Goal: Information Seeking & Learning: Learn about a topic

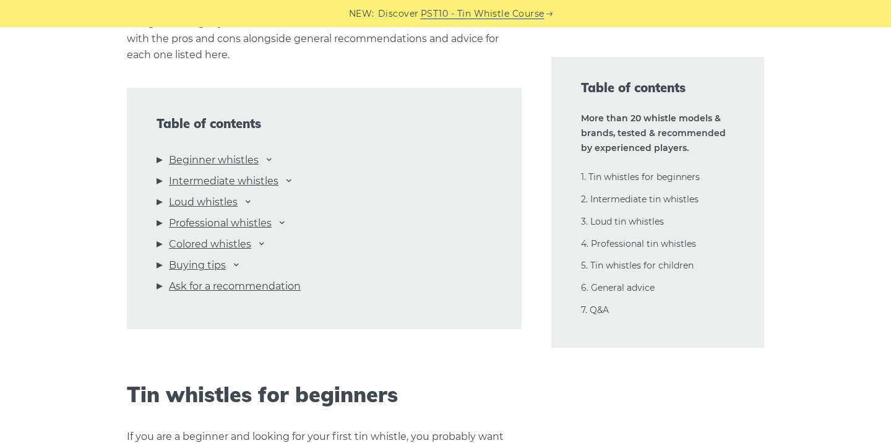
scroll to position [1323, 0]
click at [259, 159] on li "Beginner whistles Waltons Mellow D Feadog Brass Feadog Pro Clarke Original Gene…" at bounding box center [324, 161] width 335 height 21
click at [241, 158] on link "Beginner whistles" at bounding box center [214, 159] width 90 height 16
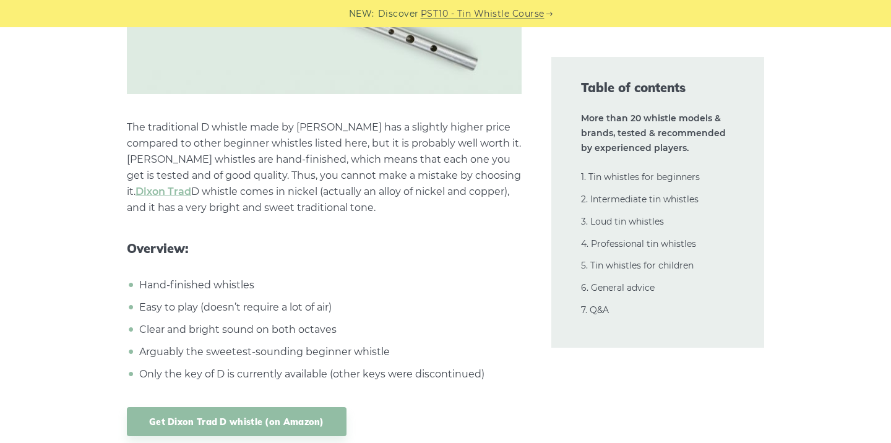
scroll to position [5684, 0]
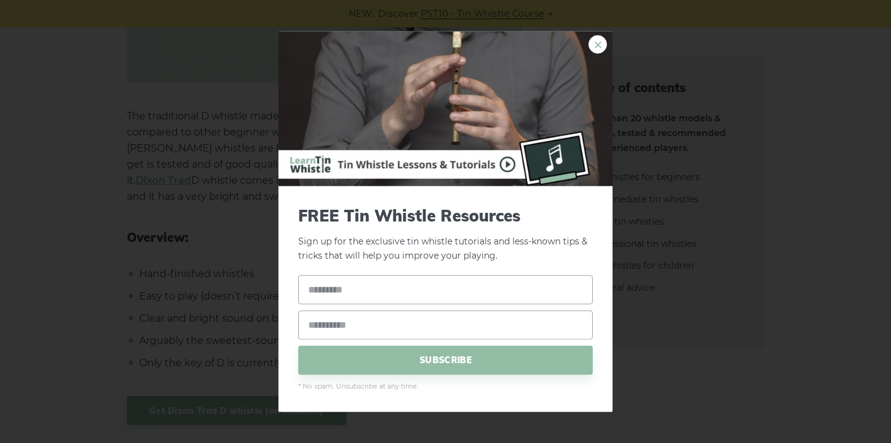
click at [602, 47] on link "×" at bounding box center [598, 44] width 19 height 19
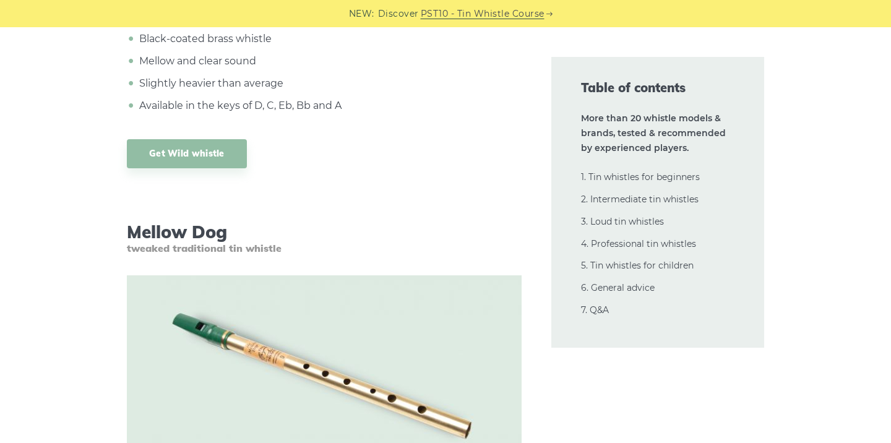
scroll to position [10727, 0]
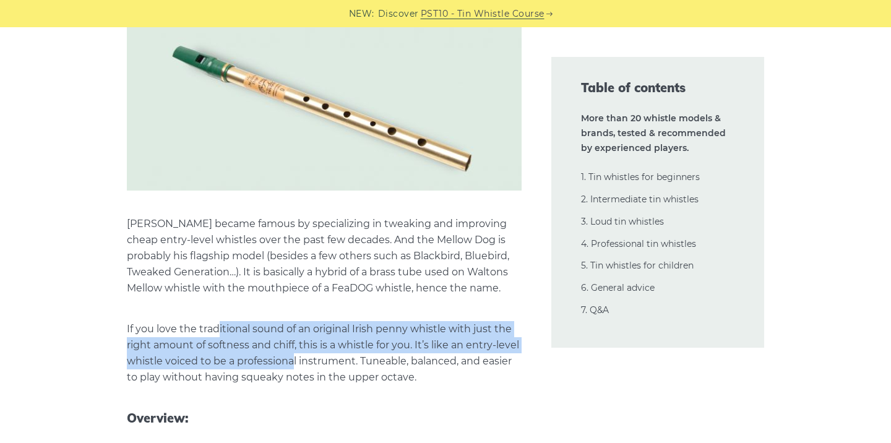
drag, startPoint x: 218, startPoint y: 284, endPoint x: 293, endPoint y: 320, distance: 83.0
click at [293, 321] on p "If you love the traditional sound of an original Irish penny whistle with just …" at bounding box center [324, 353] width 395 height 64
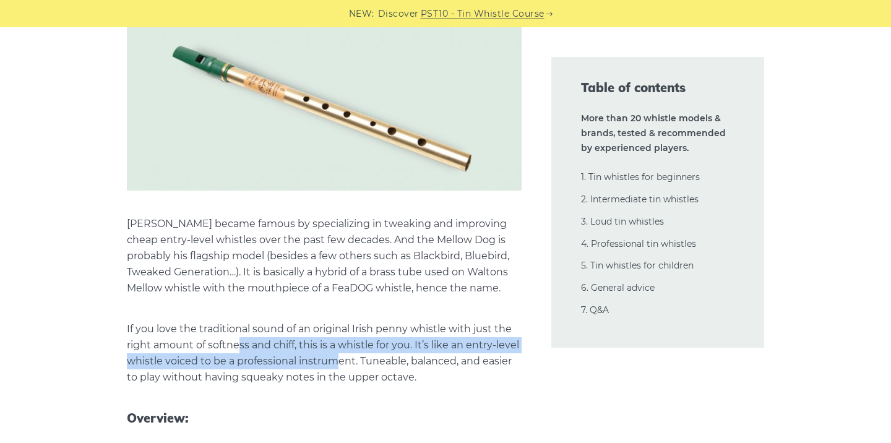
drag, startPoint x: 236, startPoint y: 303, endPoint x: 336, endPoint y: 319, distance: 101.0
click at [336, 321] on p "If you love the traditional sound of an original Irish penny whistle with just …" at bounding box center [324, 353] width 395 height 64
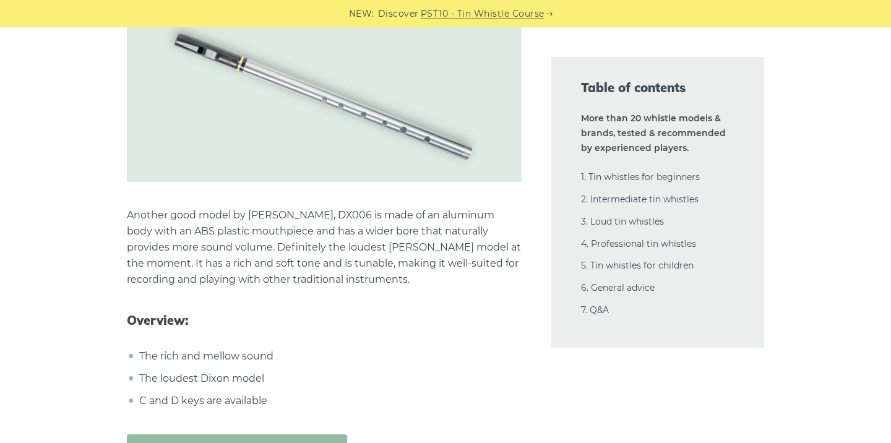
scroll to position [11735, 0]
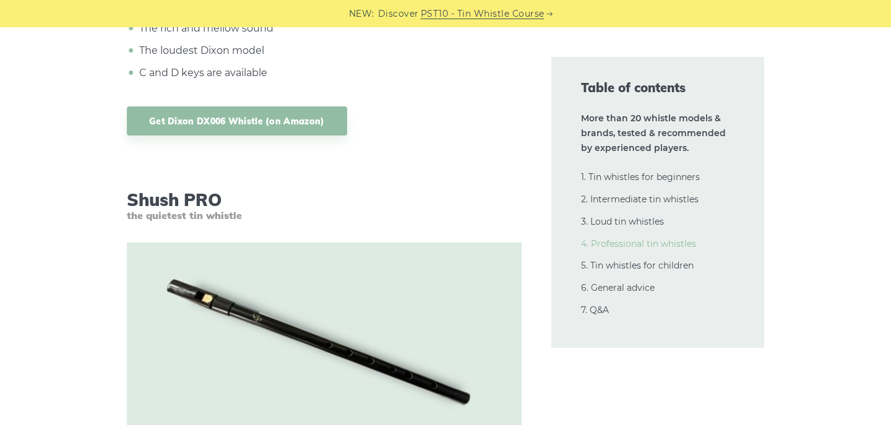
click at [636, 240] on link "4. Professional tin whistles" at bounding box center [638, 243] width 115 height 11
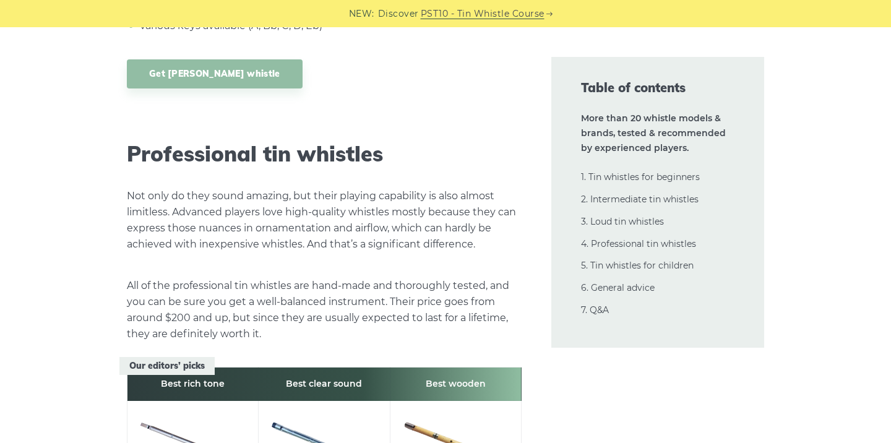
scroll to position [16625, 0]
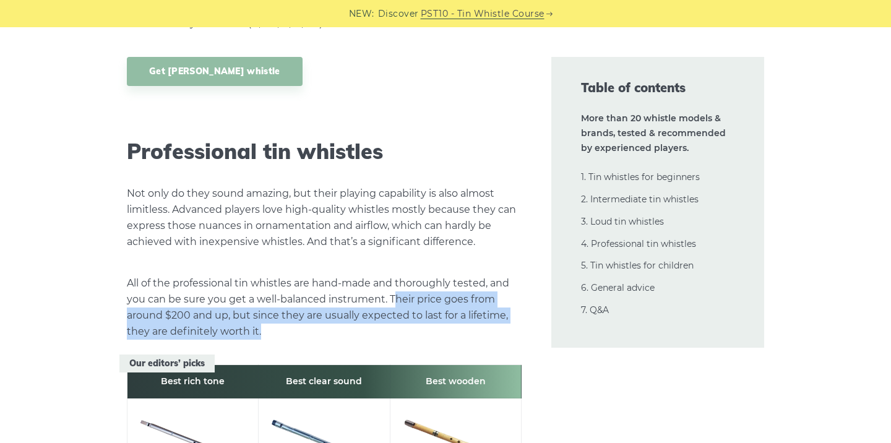
drag, startPoint x: 397, startPoint y: 206, endPoint x: 485, endPoint y: 236, distance: 92.2
click at [485, 275] on p "All of the professional tin whistles are hand-made and thoroughly tested, and y…" at bounding box center [324, 307] width 395 height 64
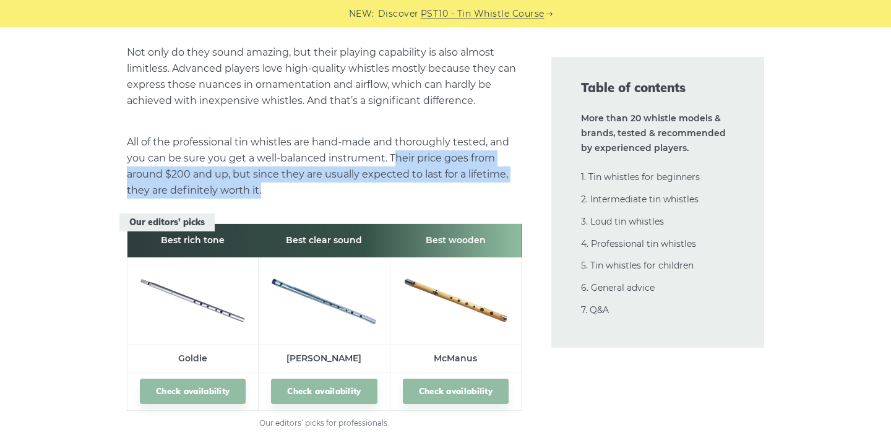
scroll to position [16942, 0]
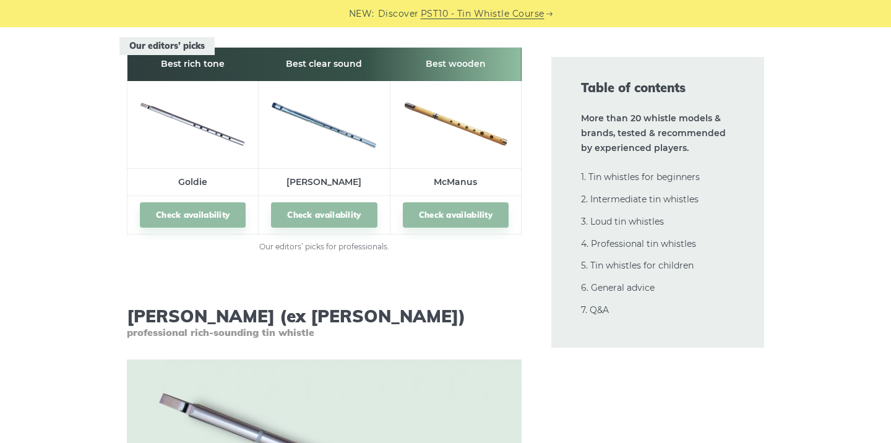
click at [543, 293] on div "Table of contents More than 20 whistle models & brands, tested & recommended by…" at bounding box center [658, 202] width 243 height 291
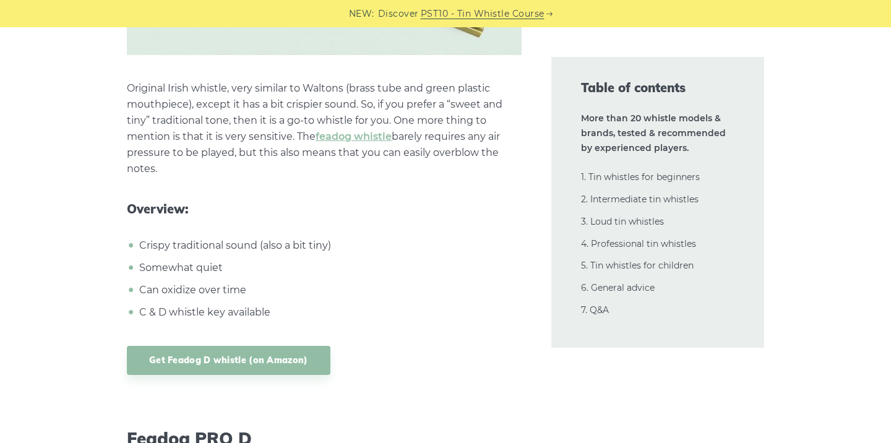
scroll to position [3096, 0]
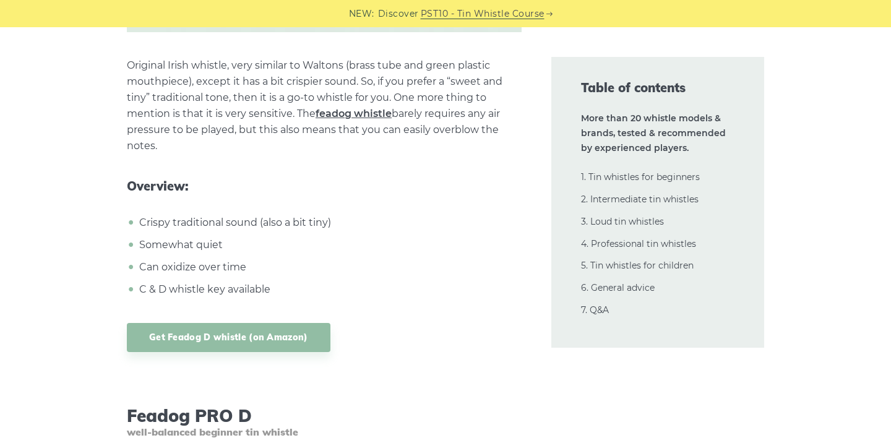
click at [370, 108] on link "feadog whistle" at bounding box center [354, 114] width 76 height 12
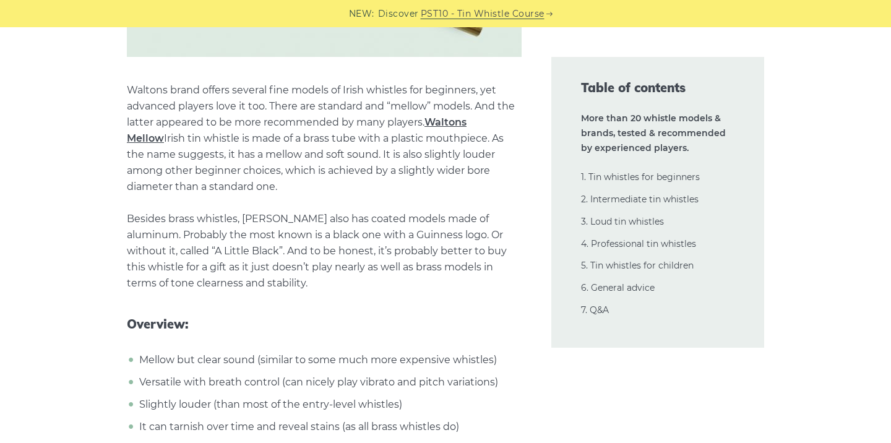
scroll to position [2326, 0]
click at [464, 117] on link "Waltons Mellow" at bounding box center [297, 131] width 340 height 28
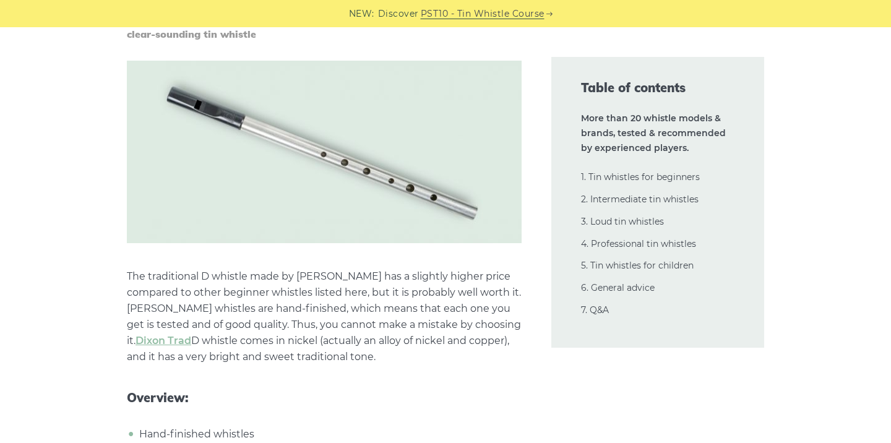
scroll to position [5547, 0]
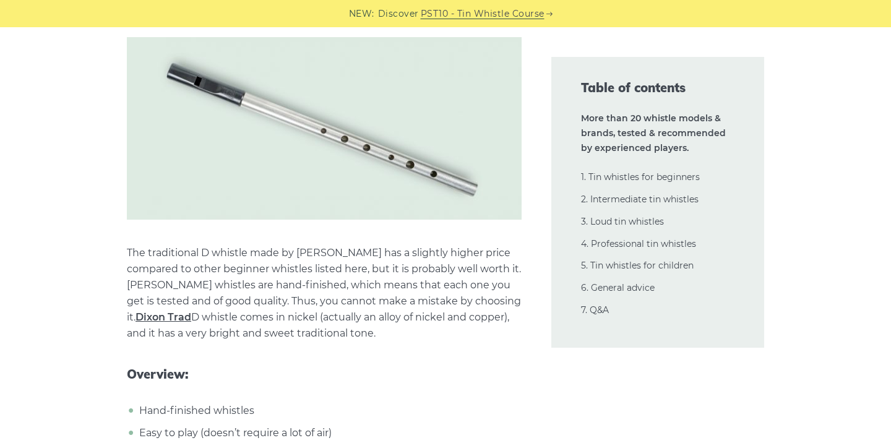
click at [191, 311] on link "Dixon Trad" at bounding box center [164, 317] width 56 height 12
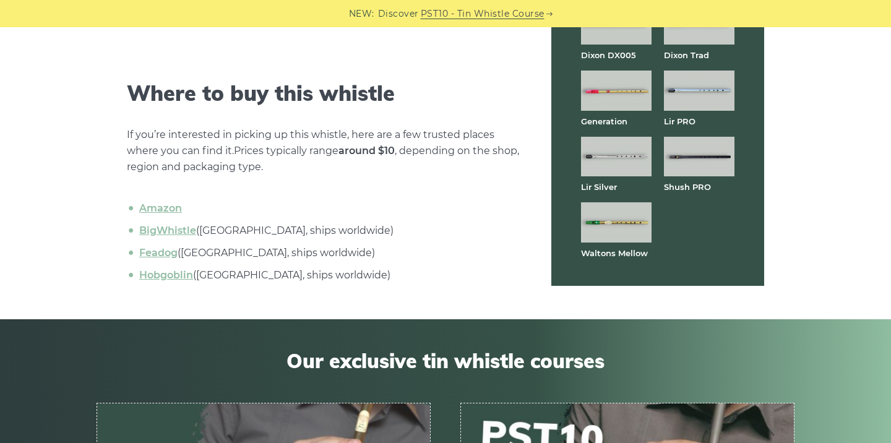
scroll to position [3896, 0]
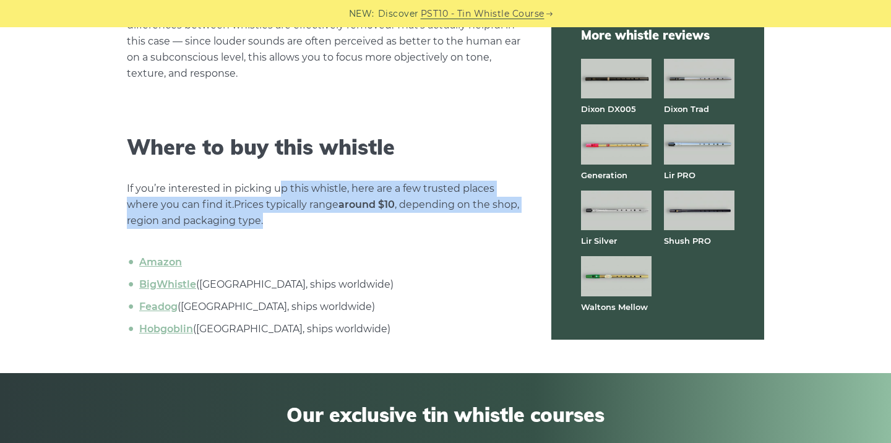
drag, startPoint x: 295, startPoint y: 192, endPoint x: 347, endPoint y: 212, distance: 55.9
click at [347, 212] on p "If you’re interested in picking up this whistle, here are a few trusted places …" at bounding box center [324, 205] width 395 height 48
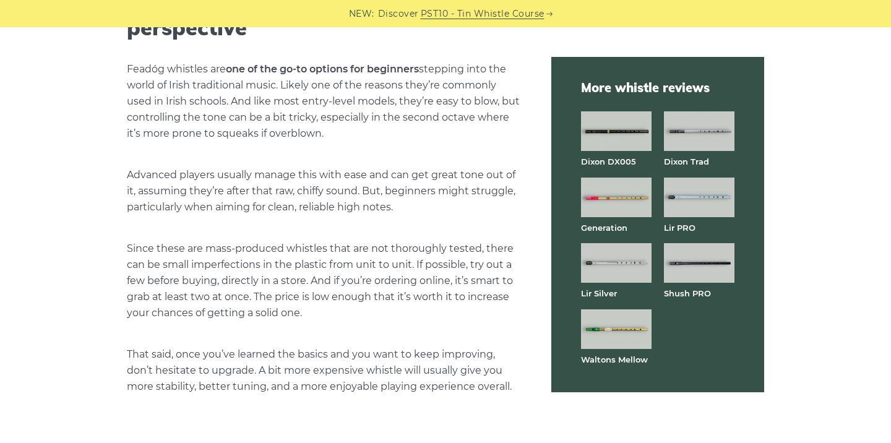
scroll to position [2795, 0]
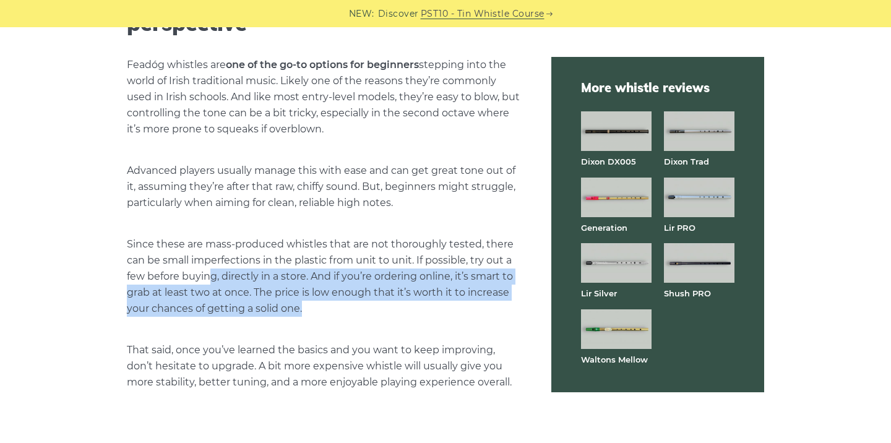
drag, startPoint x: 210, startPoint y: 273, endPoint x: 306, endPoint y: 311, distance: 103.3
click at [306, 312] on p "Since these are mass-produced whistles that are not thoroughly tested, there ca…" at bounding box center [324, 276] width 395 height 80
click at [306, 311] on p "Since these are mass-produced whistles that are not thoroughly tested, there ca…" at bounding box center [324, 276] width 395 height 80
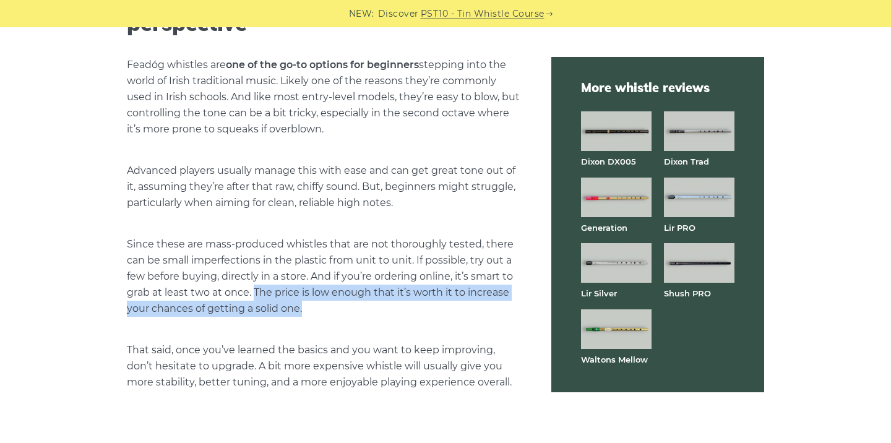
drag, startPoint x: 255, startPoint y: 282, endPoint x: 314, endPoint y: 296, distance: 61.2
click at [314, 298] on p "Since these are mass-produced whistles that are not thoroughly tested, there ca…" at bounding box center [324, 276] width 395 height 80
click at [314, 296] on p "Since these are mass-produced whistles that are not thoroughly tested, there ca…" at bounding box center [324, 276] width 395 height 80
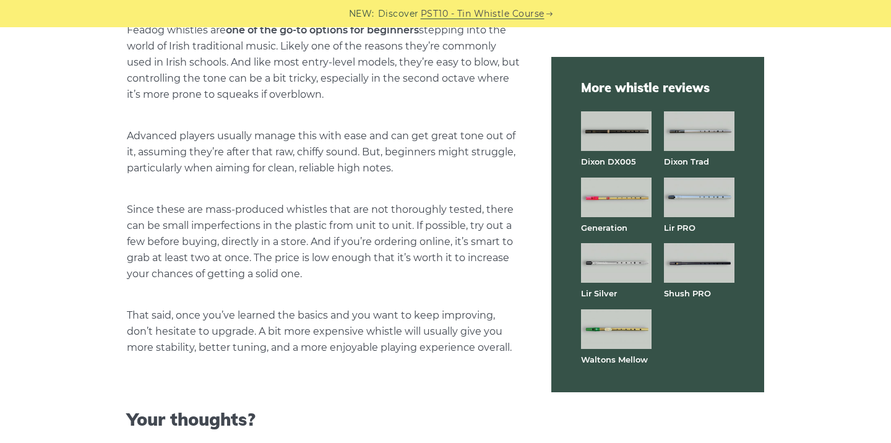
scroll to position [2836, 0]
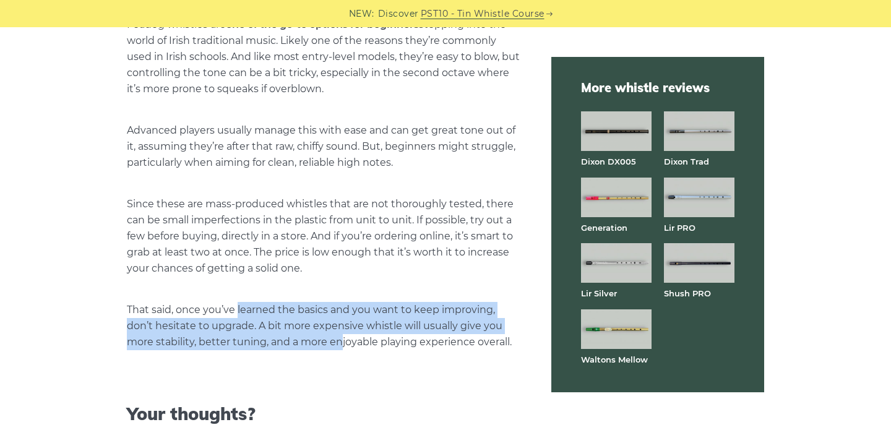
drag, startPoint x: 236, startPoint y: 310, endPoint x: 340, endPoint y: 334, distance: 106.0
click at [340, 334] on p "That said, once you’ve learned the basics and you want to keep improving, don’t…" at bounding box center [324, 326] width 395 height 48
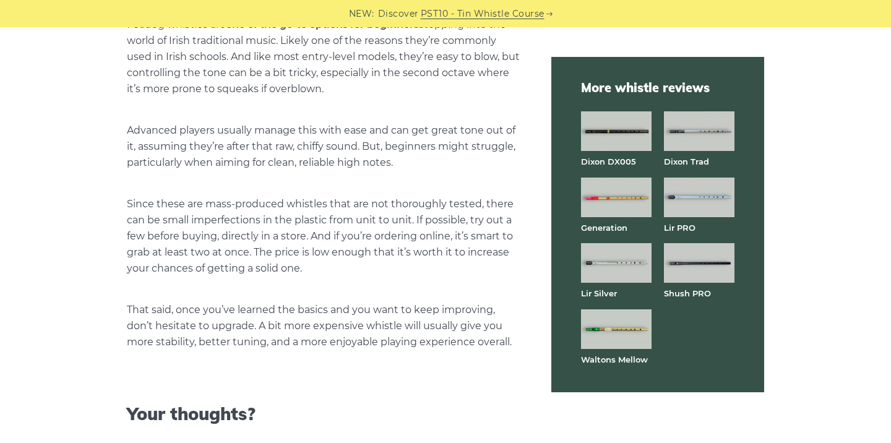
click at [637, 199] on img at bounding box center [616, 198] width 71 height 40
click at [630, 331] on img at bounding box center [616, 329] width 71 height 40
click at [732, 263] on img at bounding box center [699, 263] width 71 height 40
click at [713, 196] on img at bounding box center [699, 198] width 71 height 40
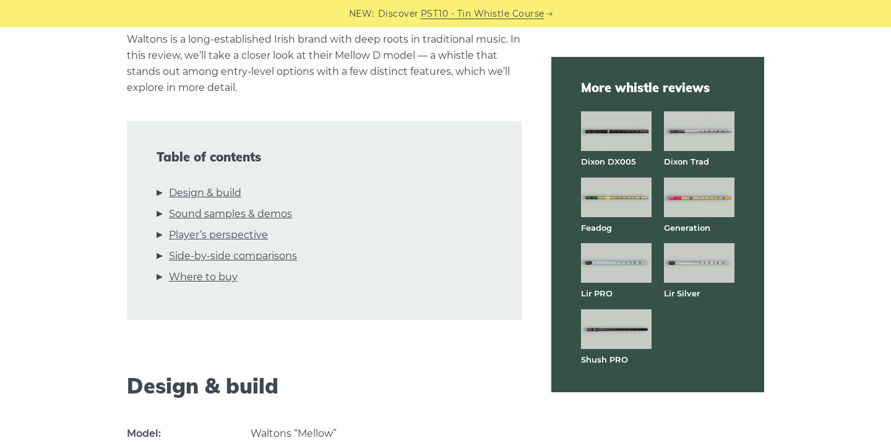
scroll to position [321, 0]
click at [709, 141] on img at bounding box center [699, 131] width 71 height 40
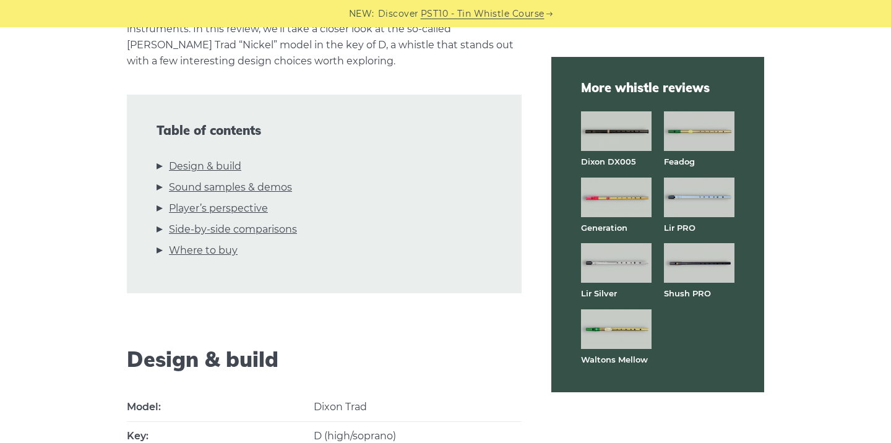
scroll to position [297, 0]
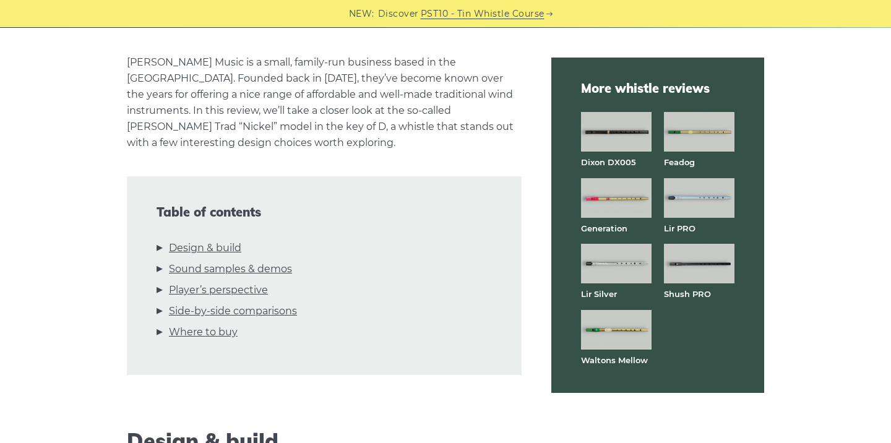
click at [163, 324] on li "Where to buy" at bounding box center [324, 334] width 335 height 21
drag, startPoint x: 170, startPoint y: 316, endPoint x: 150, endPoint y: 314, distance: 19.8
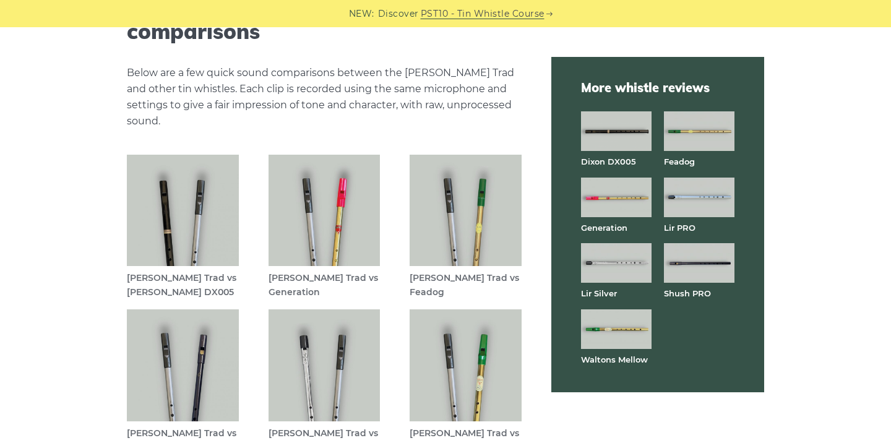
scroll to position [3420, 0]
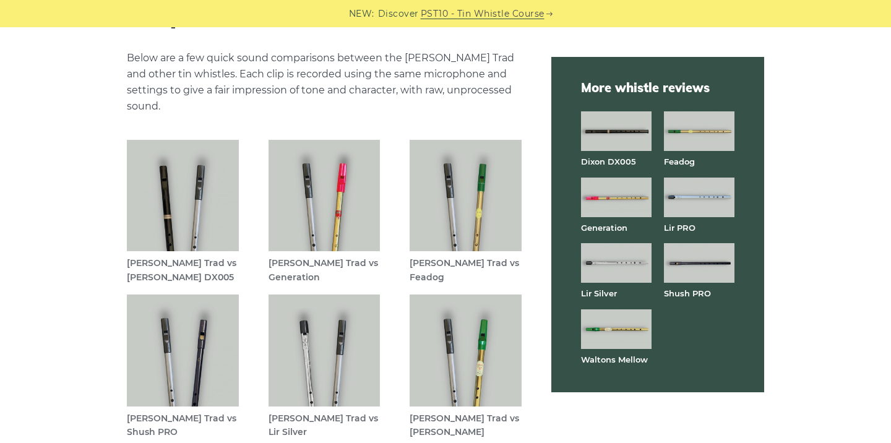
click at [447, 142] on img at bounding box center [466, 196] width 112 height 112
click at [350, 145] on img at bounding box center [325, 196] width 112 height 112
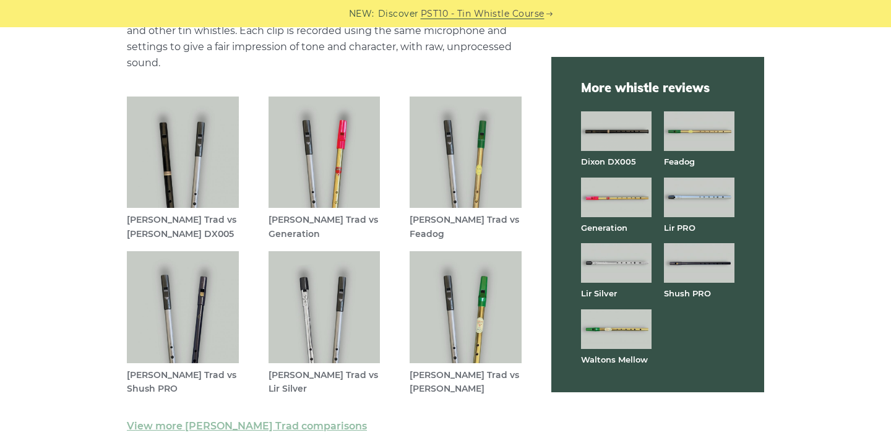
scroll to position [3539, 0]
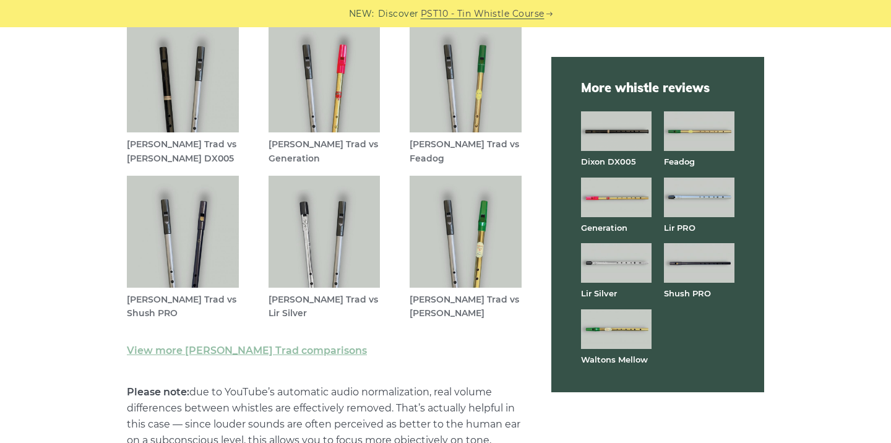
click at [300, 191] on img at bounding box center [325, 232] width 112 height 112
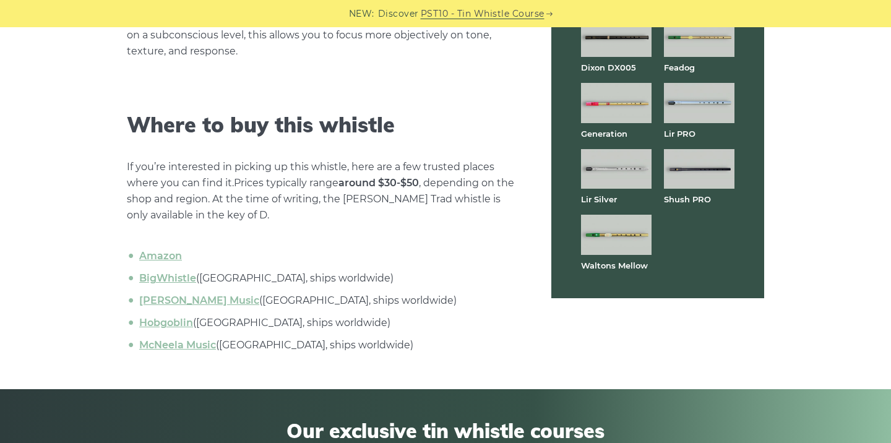
scroll to position [3899, 0]
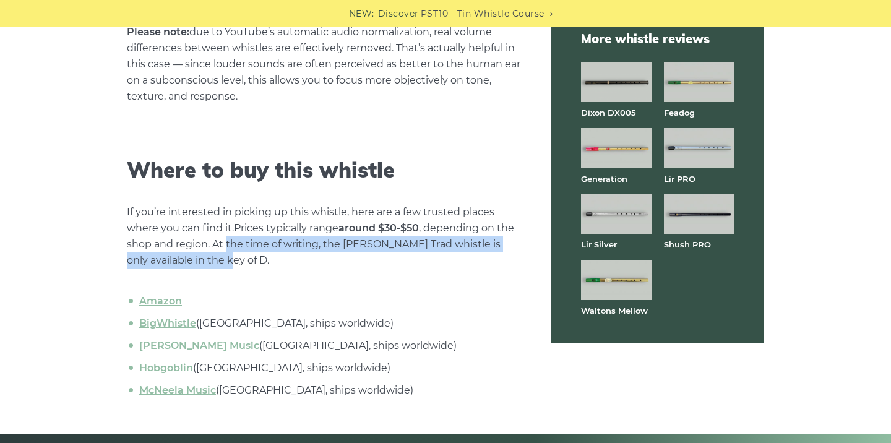
drag, startPoint x: 225, startPoint y: 186, endPoint x: 298, endPoint y: 192, distance: 73.2
click at [298, 204] on p "If you’re interested in picking up this whistle, here are a few trusted places …" at bounding box center [324, 236] width 395 height 64
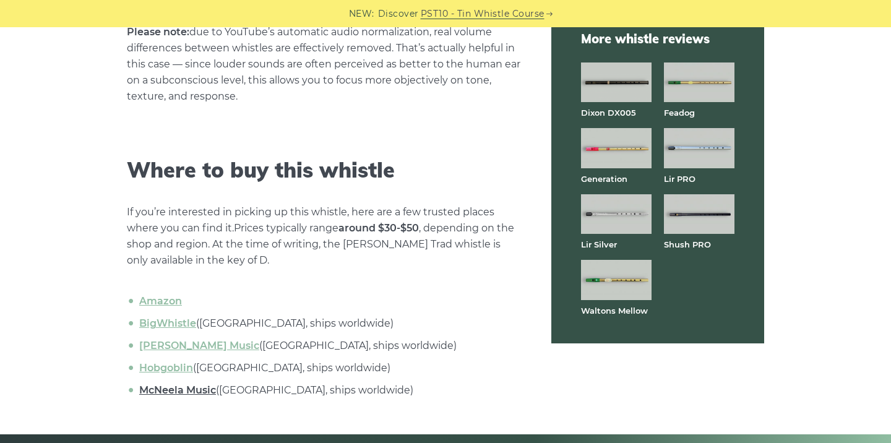
click at [185, 384] on link "McNeela Music" at bounding box center [177, 390] width 77 height 12
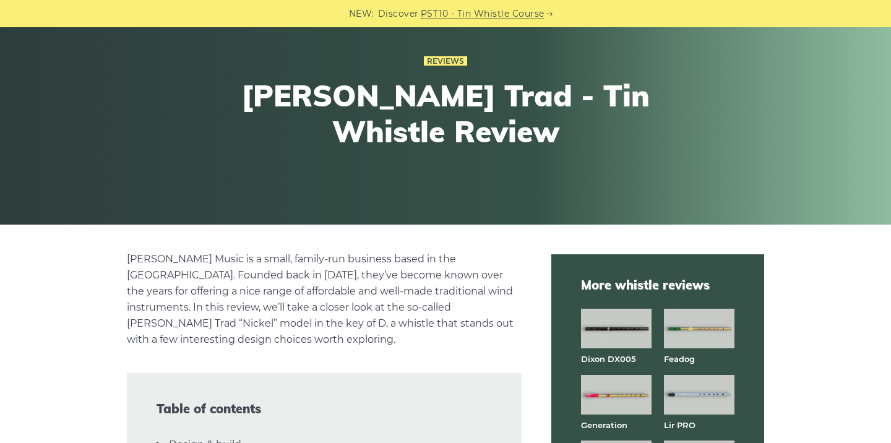
scroll to position [270, 0]
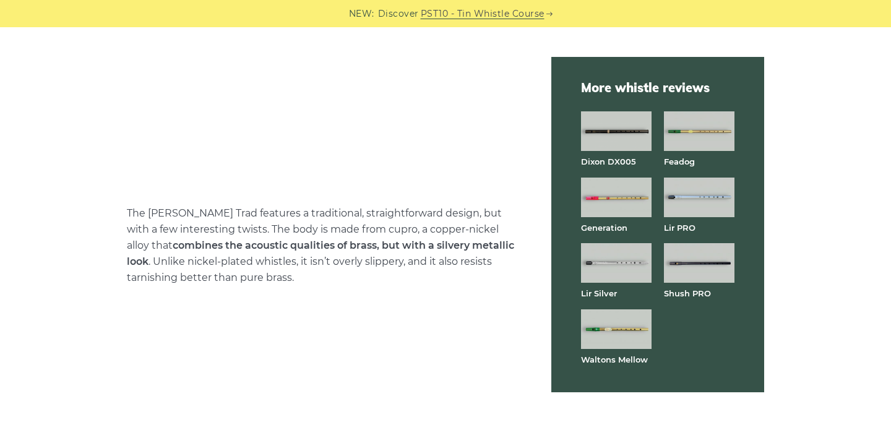
scroll to position [1059, 0]
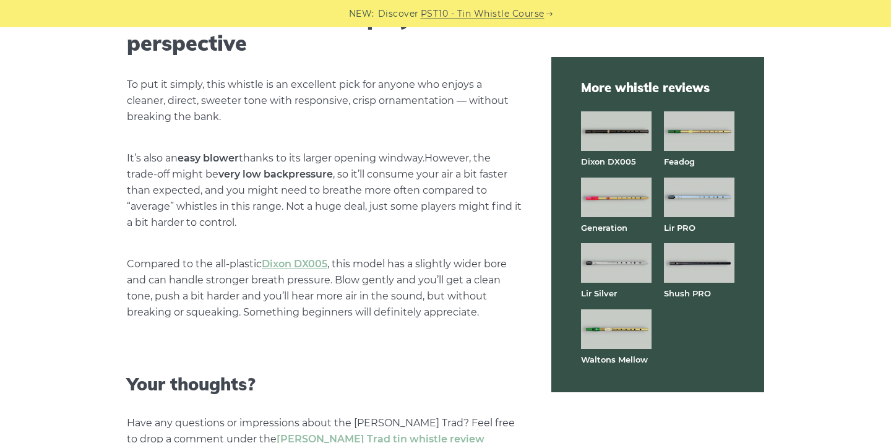
scroll to position [2860, 0]
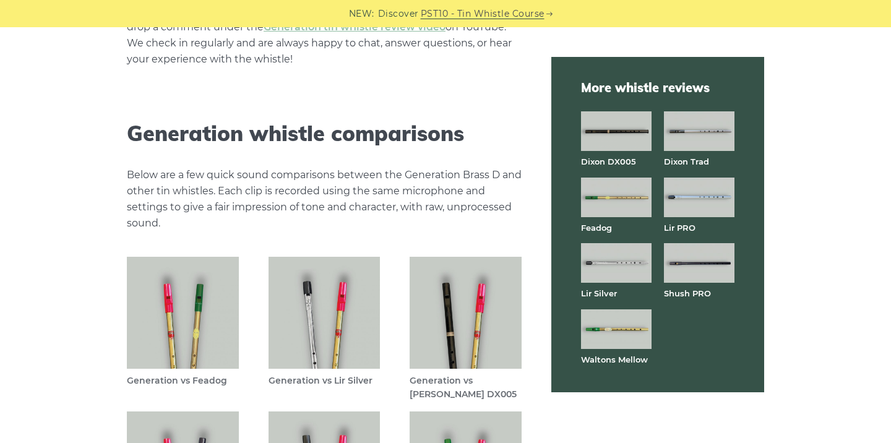
scroll to position [3623, 0]
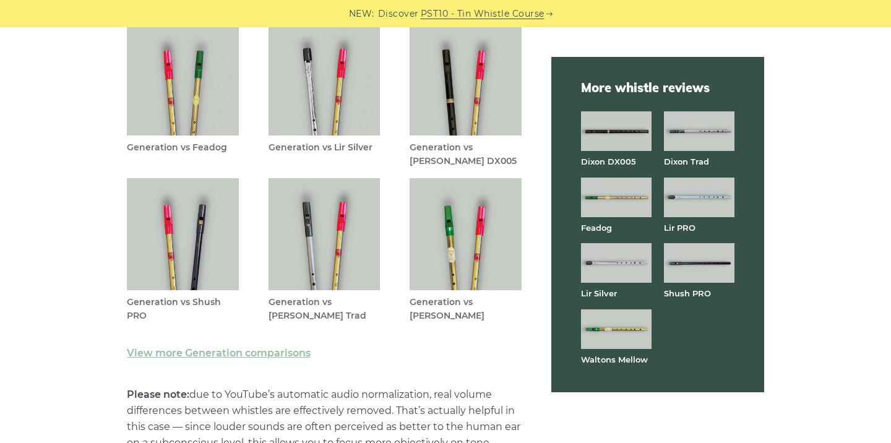
click at [192, 105] on img at bounding box center [183, 80] width 112 height 112
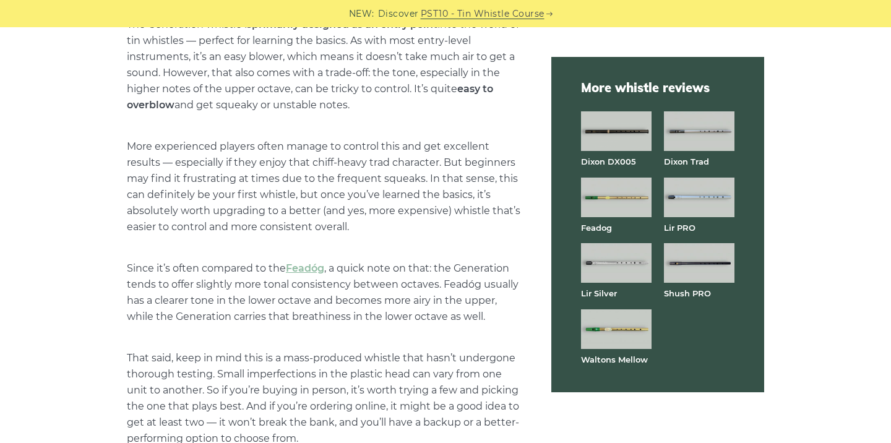
scroll to position [2852, 0]
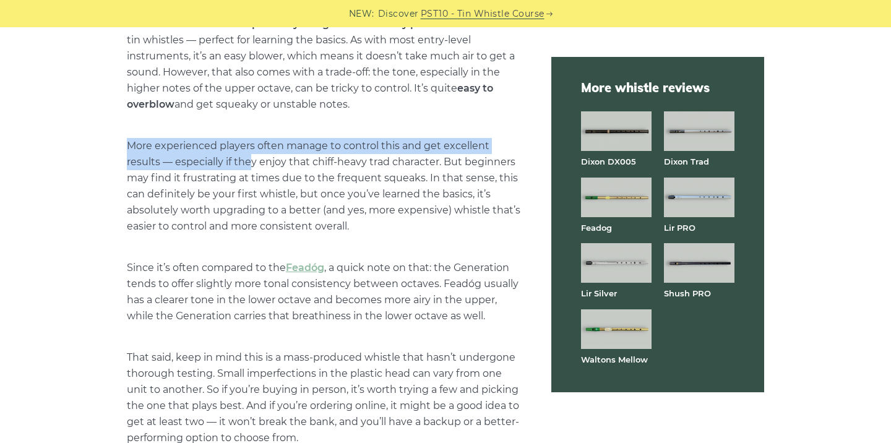
drag, startPoint x: 226, startPoint y: 132, endPoint x: 252, endPoint y: 152, distance: 33.1
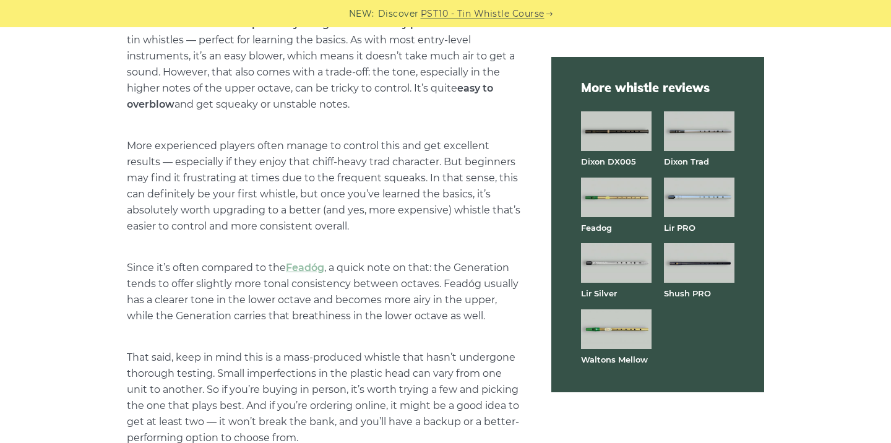
click at [287, 90] on p "The Generation whistle is primarily designed as an entry point into the world o…" at bounding box center [324, 64] width 395 height 97
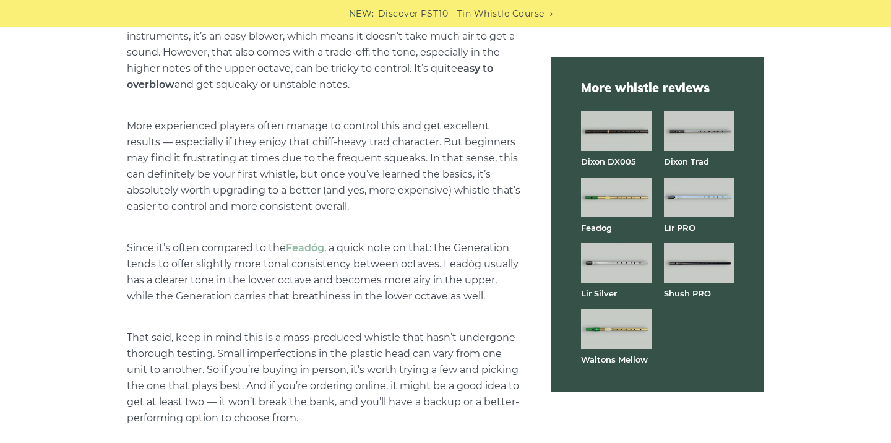
scroll to position [2875, 0]
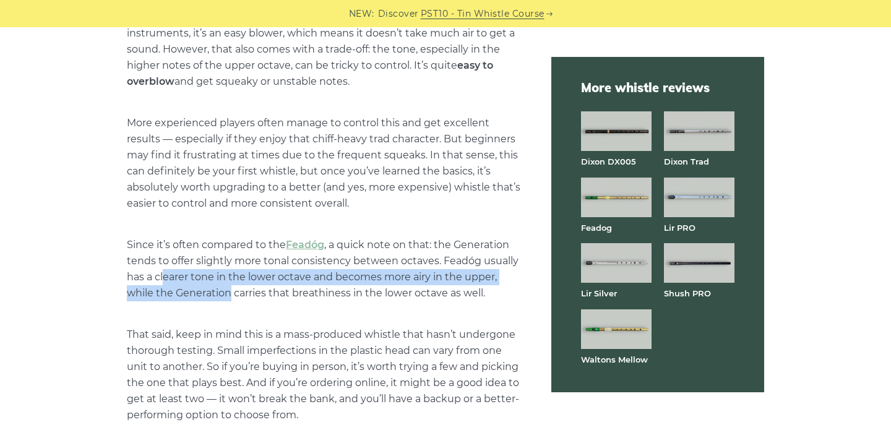
drag, startPoint x: 165, startPoint y: 268, endPoint x: 229, endPoint y: 293, distance: 68.6
click at [229, 294] on p "Since it’s often compared to the Feadóg , a quick note on that: the Generation …" at bounding box center [324, 269] width 395 height 64
click at [229, 293] on p "Since it’s often compared to the Feadóg , a quick note on that: the Generation …" at bounding box center [324, 269] width 395 height 64
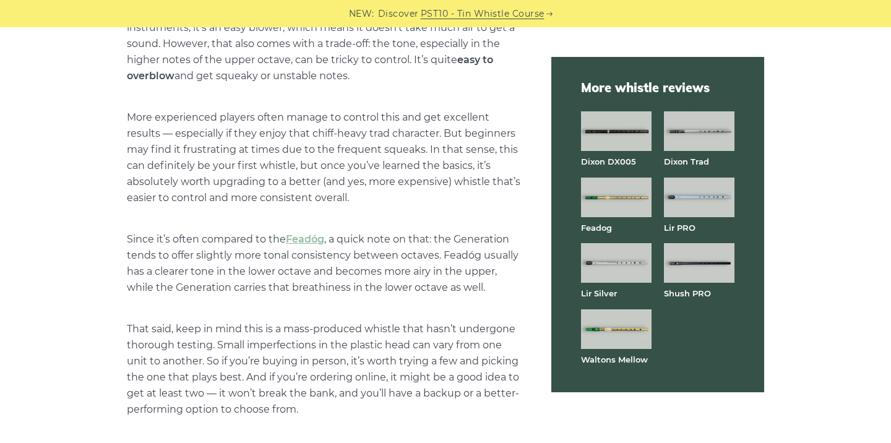
scroll to position [2883, 0]
drag, startPoint x: 188, startPoint y: 287, endPoint x: 237, endPoint y: 288, distance: 48.9
click at [237, 288] on p "Since it’s often compared to the Feadóg , a quick note on that: the Generation …" at bounding box center [324, 262] width 395 height 64
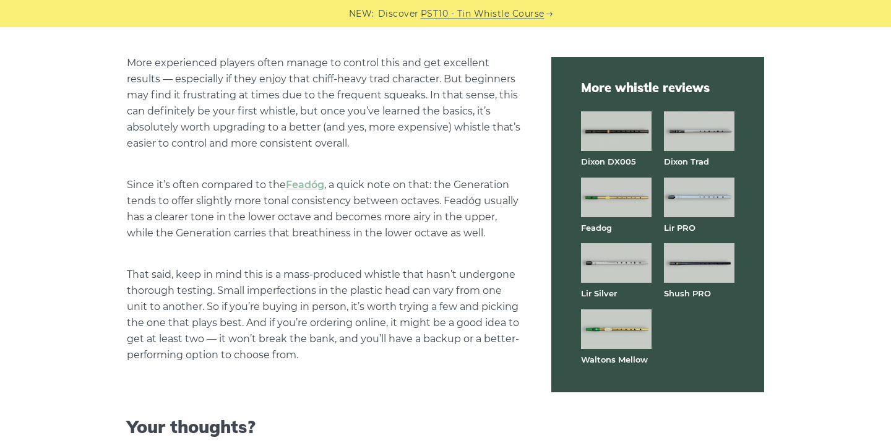
scroll to position [2941, 0]
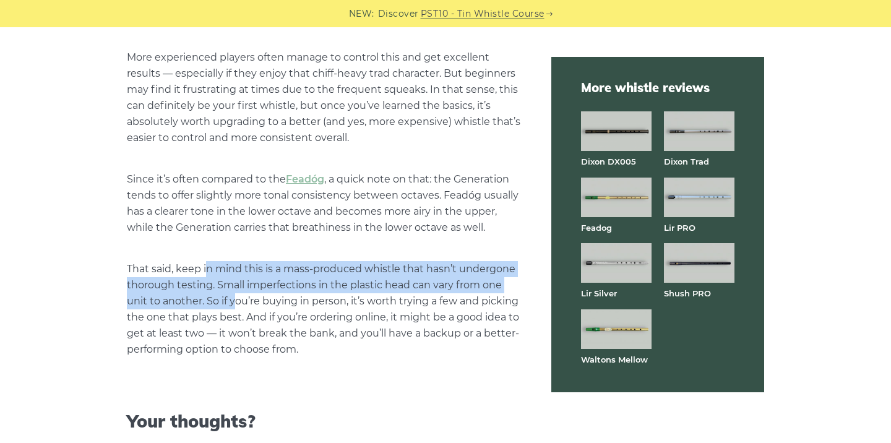
drag, startPoint x: 207, startPoint y: 264, endPoint x: 233, endPoint y: 291, distance: 38.5
click at [233, 291] on p "That said, keep in mind this is a mass-produced whistle that hasn’t undergone t…" at bounding box center [324, 309] width 395 height 97
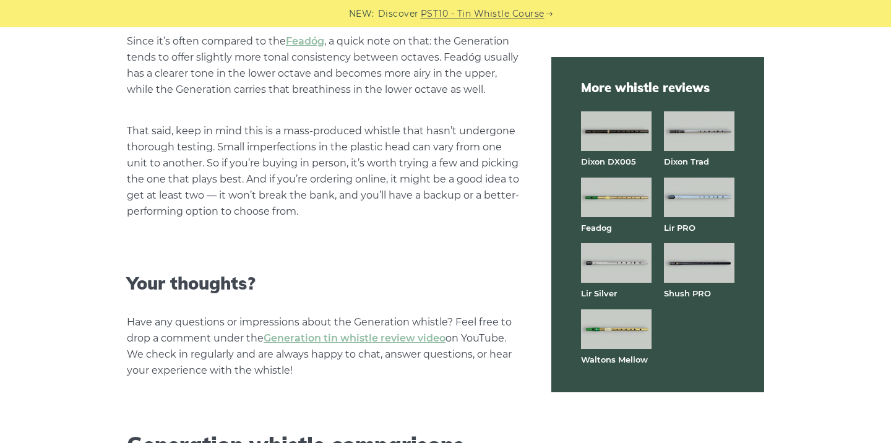
scroll to position [3079, 0]
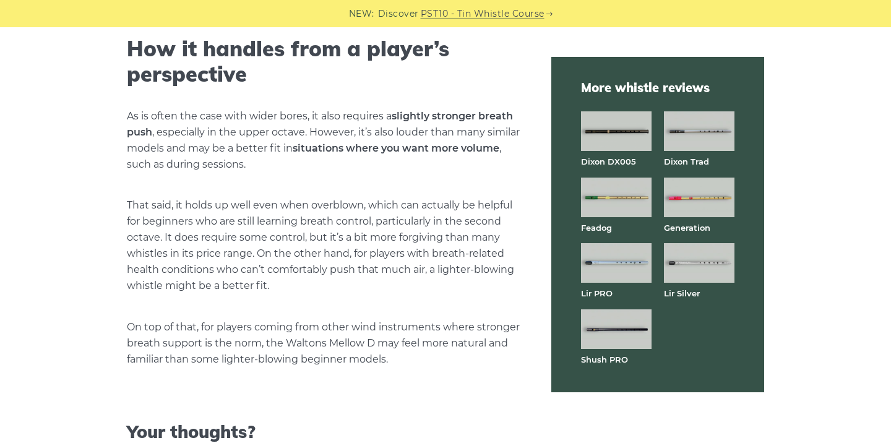
scroll to position [2939, 0]
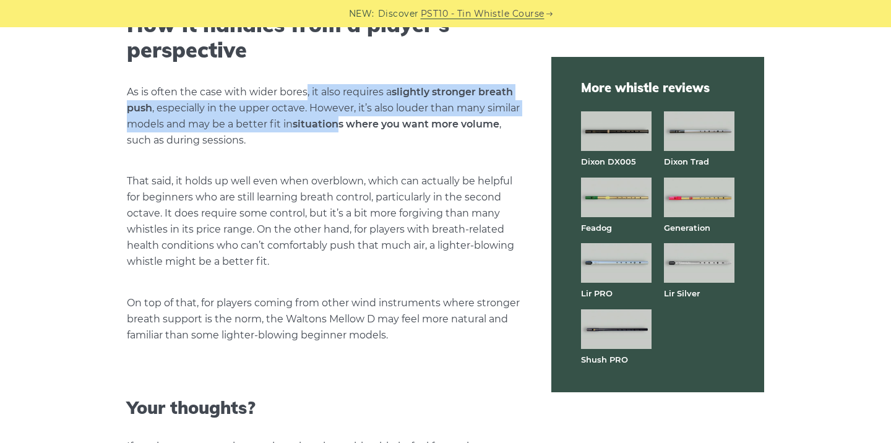
drag, startPoint x: 305, startPoint y: 92, endPoint x: 334, endPoint y: 119, distance: 39.4
click at [334, 119] on p "As is often the case with wider bores, it also requires a slightly stronger bre…" at bounding box center [324, 116] width 395 height 64
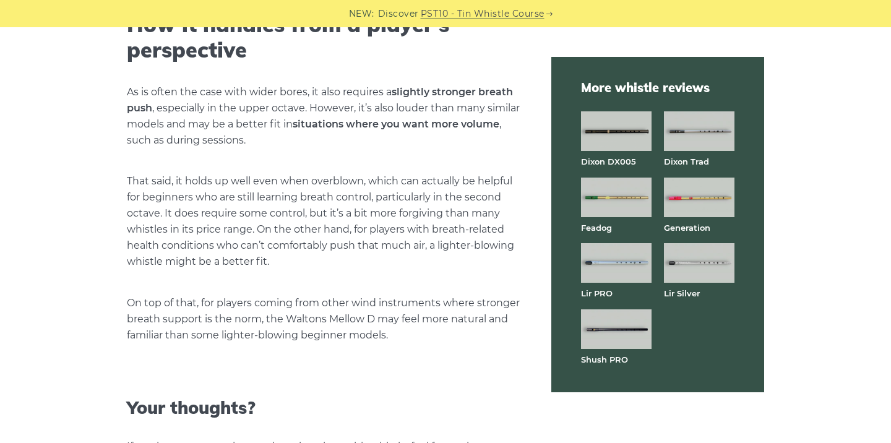
click at [347, 142] on p "As is often the case with wider bores, it also requires a slightly stronger bre…" at bounding box center [324, 116] width 395 height 64
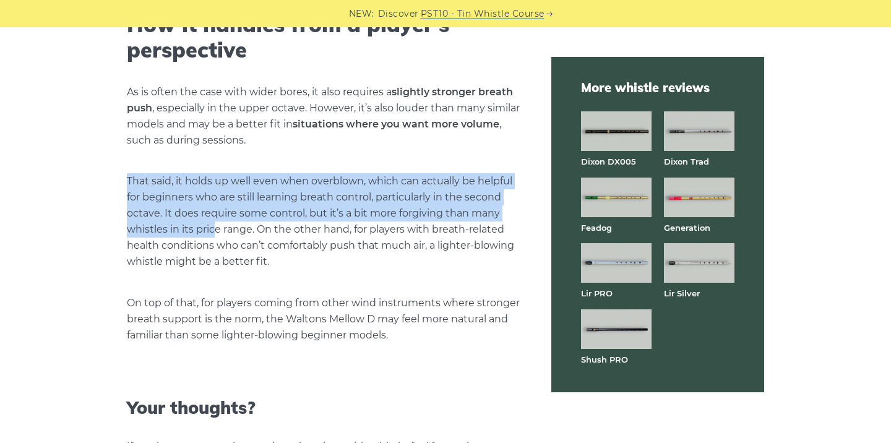
drag, startPoint x: 124, startPoint y: 182, endPoint x: 217, endPoint y: 224, distance: 101.9
click at [217, 224] on p "That said, it holds up well even when overblown, which can actually be helpful …" at bounding box center [324, 221] width 395 height 97
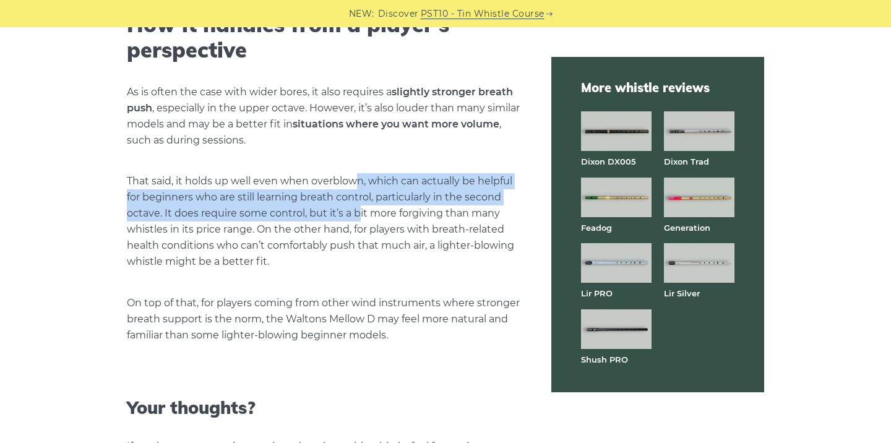
drag, startPoint x: 356, startPoint y: 183, endPoint x: 360, endPoint y: 207, distance: 25.0
click at [360, 208] on p "That said, it holds up well even when overblown, which can actually be helpful …" at bounding box center [324, 221] width 395 height 97
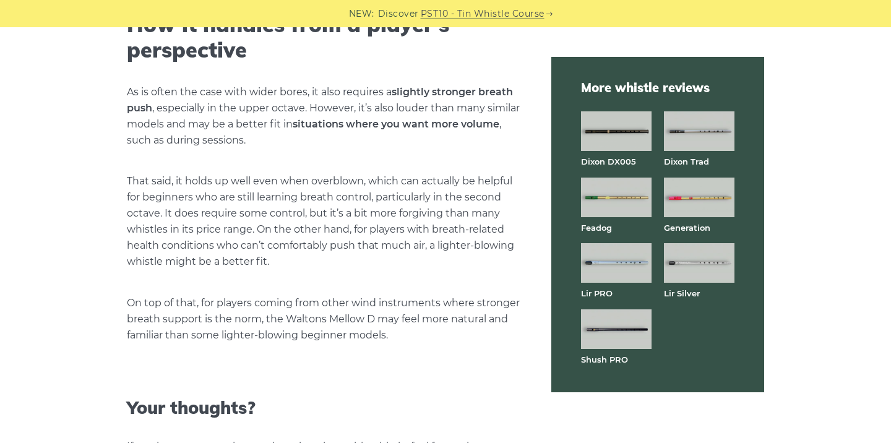
click at [359, 218] on p "That said, it holds up well even when overblown, which can actually be helpful …" at bounding box center [324, 221] width 395 height 97
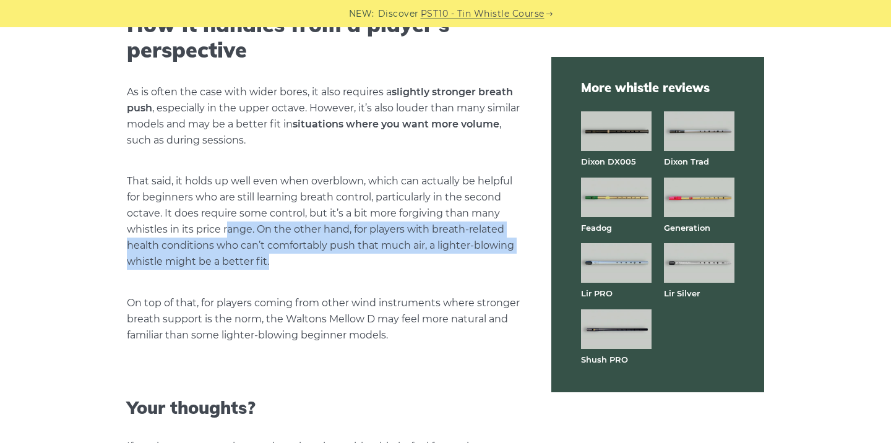
drag, startPoint x: 228, startPoint y: 225, endPoint x: 282, endPoint y: 253, distance: 60.6
click at [282, 253] on p "That said, it holds up well even when overblown, which can actually be helpful …" at bounding box center [324, 221] width 395 height 97
drag, startPoint x: 258, startPoint y: 226, endPoint x: 277, endPoint y: 259, distance: 38.2
click at [277, 259] on p "That said, it holds up well even when overblown, which can actually be helpful …" at bounding box center [324, 221] width 395 height 97
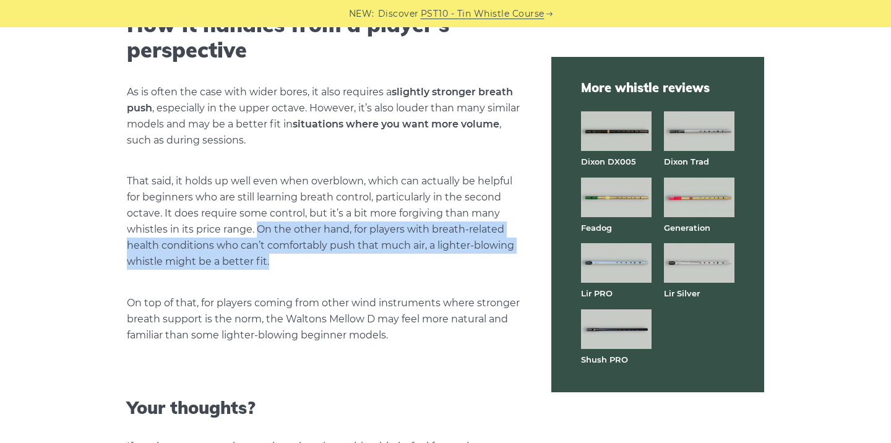
click at [262, 231] on p "That said, it holds up well even when overblown, which can actually be helpful …" at bounding box center [324, 221] width 395 height 97
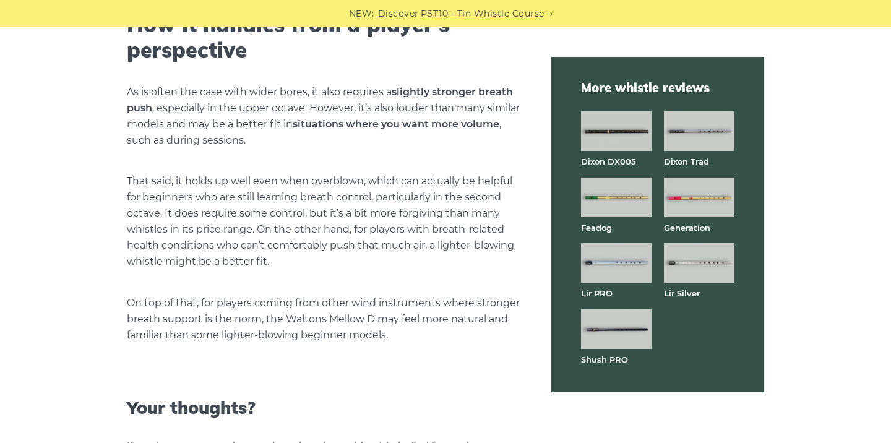
scroll to position [2945, 0]
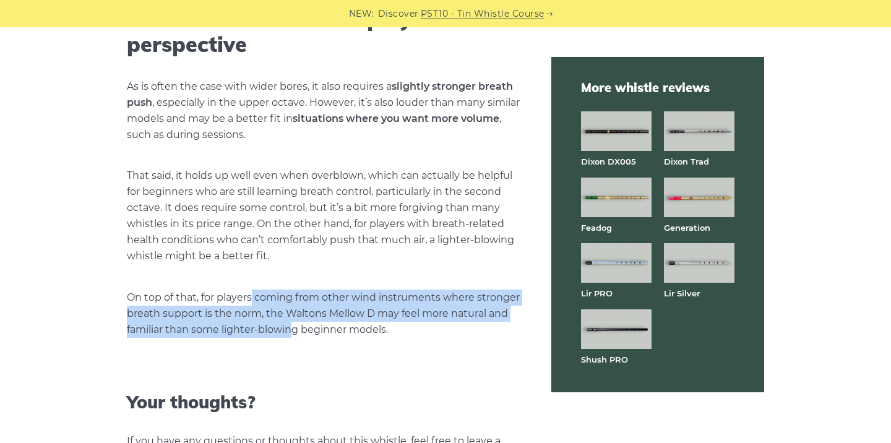
drag, startPoint x: 251, startPoint y: 293, endPoint x: 293, endPoint y: 322, distance: 51.7
click at [293, 323] on p "On top of that, for players coming from other wind instruments where stronger b…" at bounding box center [324, 314] width 395 height 48
click at [293, 322] on p "On top of that, for players coming from other wind instruments where stronger b…" at bounding box center [324, 314] width 395 height 48
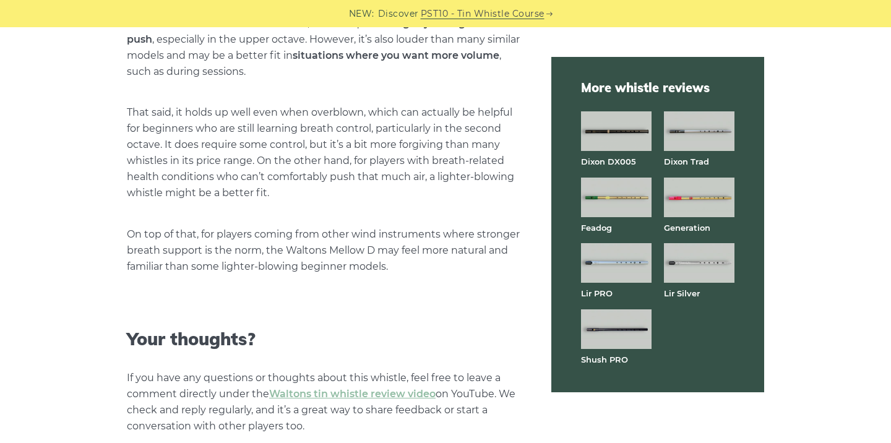
scroll to position [3075, 0]
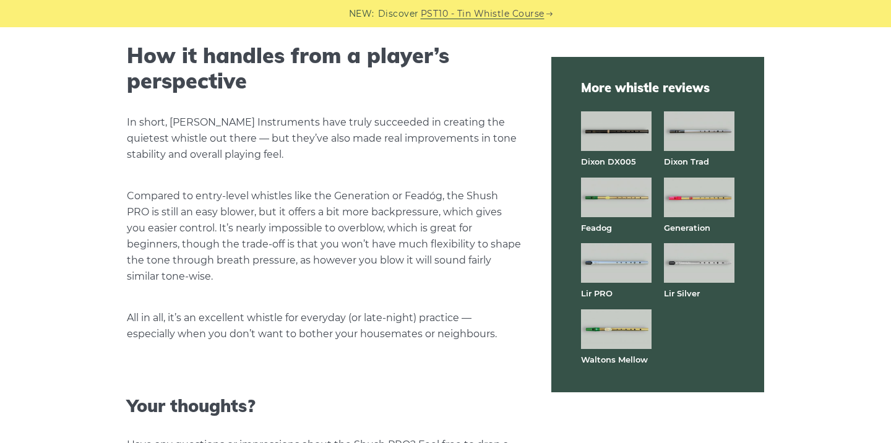
scroll to position [2996, 0]
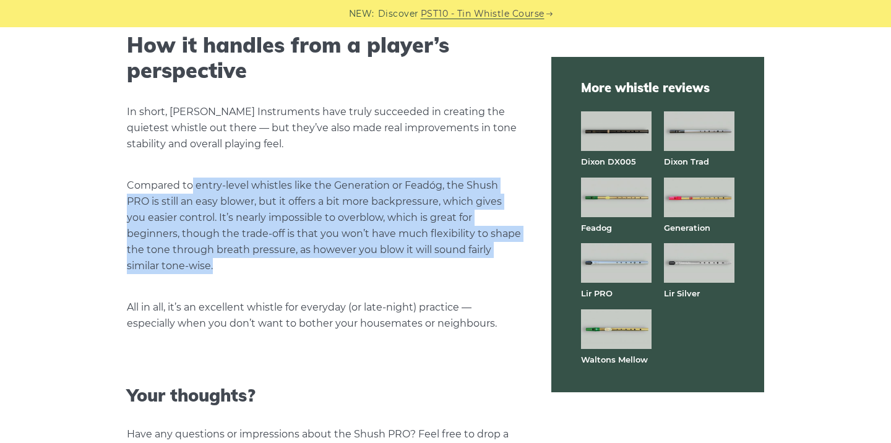
drag, startPoint x: 191, startPoint y: 160, endPoint x: 340, endPoint y: 246, distance: 173.0
click at [340, 247] on p "Compared to entry-level whistles like the Generation or Feadóg, the Shush PRO i…" at bounding box center [324, 226] width 395 height 97
click at [340, 246] on p "Compared to entry-level whistles like the Generation or Feadóg, the Shush PRO i…" at bounding box center [324, 226] width 395 height 97
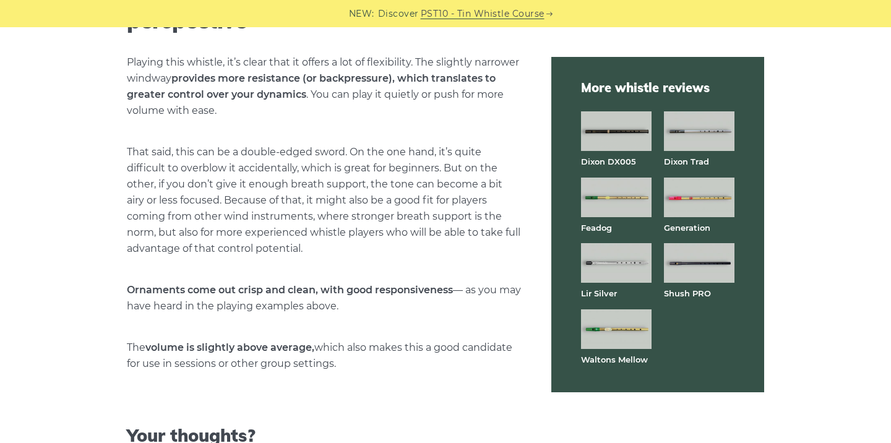
scroll to position [2978, 0]
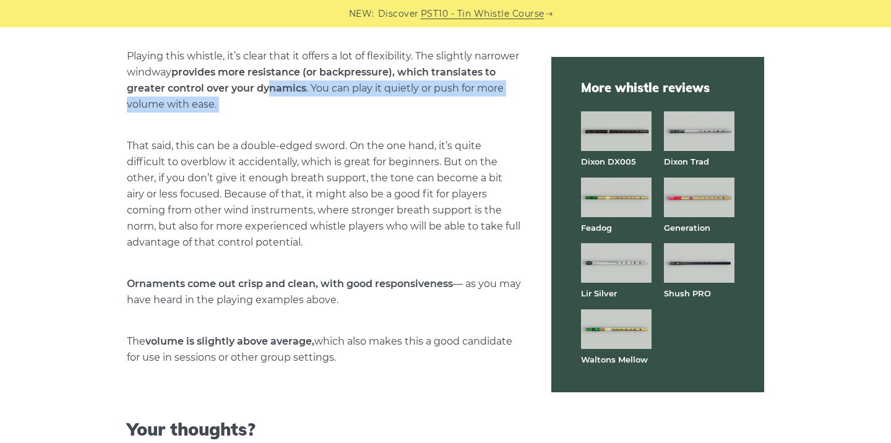
drag, startPoint x: 272, startPoint y: 89, endPoint x: 315, endPoint y: 113, distance: 49.1
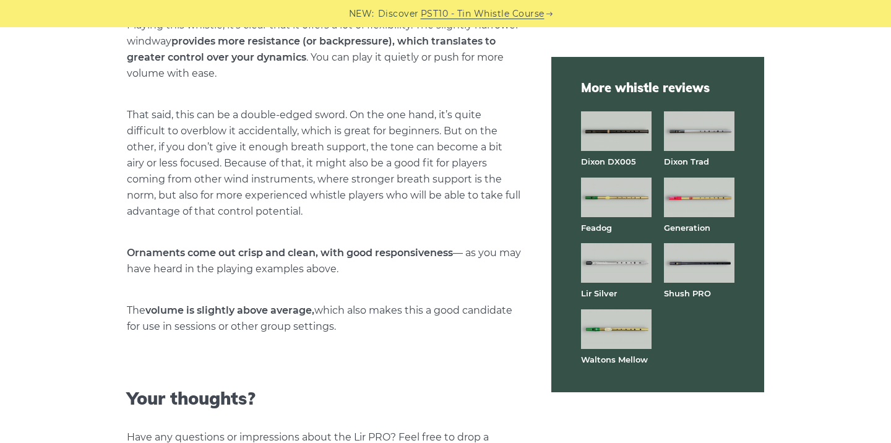
scroll to position [3010, 0]
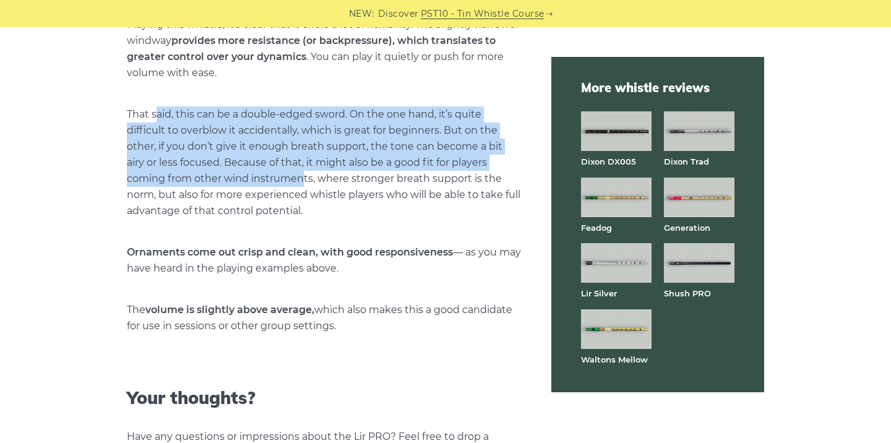
drag, startPoint x: 157, startPoint y: 111, endPoint x: 261, endPoint y: 174, distance: 121.6
click at [261, 175] on p "That said, this can be a double-edged sword. On the one hand, it’s quite diffic…" at bounding box center [324, 162] width 395 height 113
click at [261, 174] on p "That said, this can be a double-edged sword. On the one hand, it’s quite diffic…" at bounding box center [324, 162] width 395 height 113
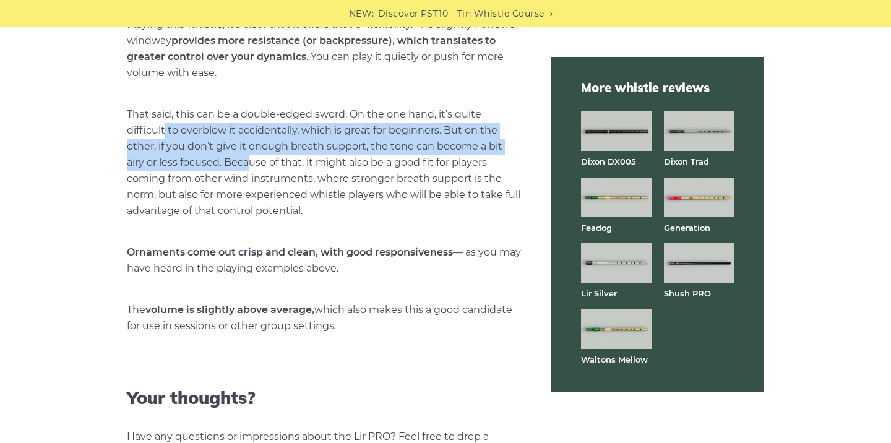
drag, startPoint x: 163, startPoint y: 126, endPoint x: 230, endPoint y: 151, distance: 70.9
click at [230, 151] on p "That said, this can be a double-edged sword. On the one hand, it’s quite diffic…" at bounding box center [324, 162] width 395 height 113
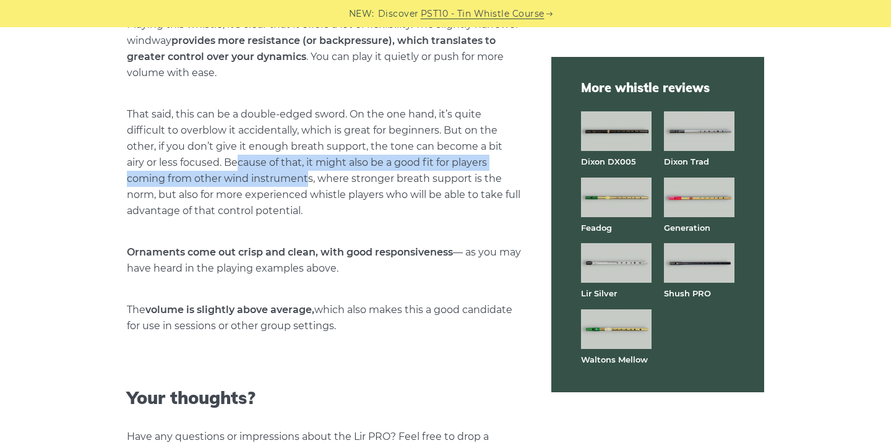
drag, startPoint x: 217, startPoint y: 160, endPoint x: 267, endPoint y: 181, distance: 53.8
click at [267, 181] on p "That said, this can be a double-edged sword. On the one hand, it’s quite diffic…" at bounding box center [324, 162] width 395 height 113
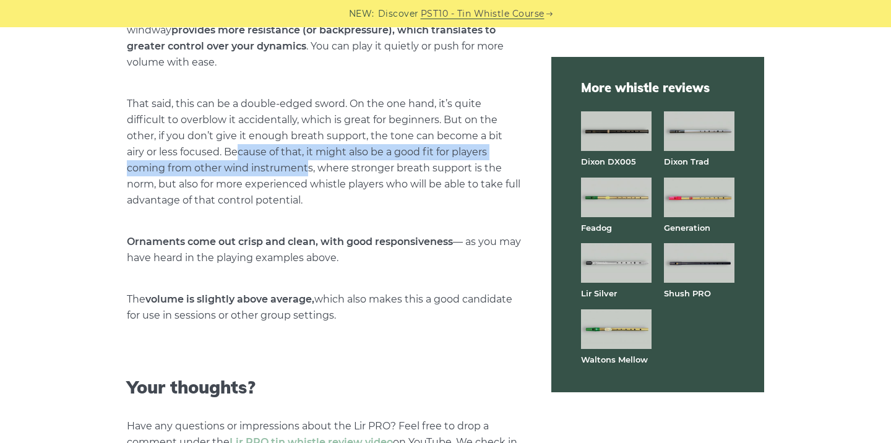
scroll to position [3023, 0]
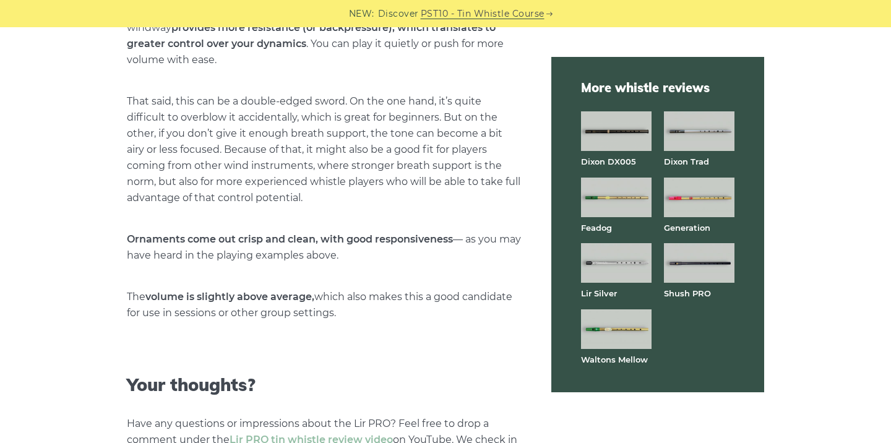
click at [338, 183] on p "That said, this can be a double-edged sword. On the one hand, it’s quite diffic…" at bounding box center [324, 149] width 395 height 113
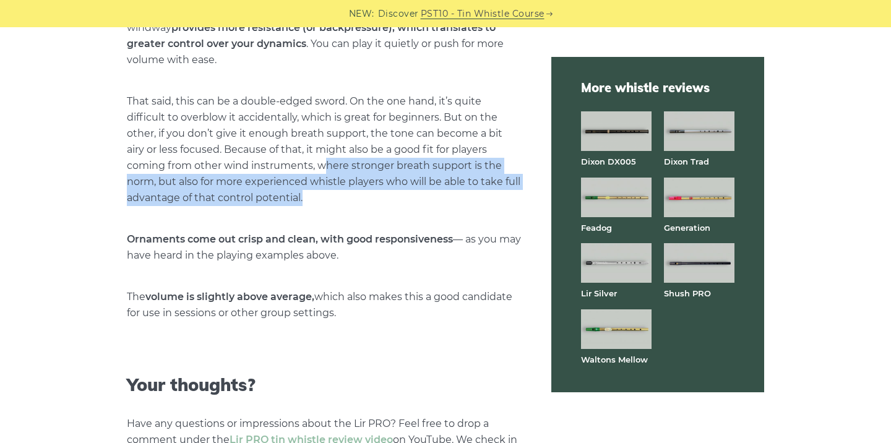
drag, startPoint x: 288, startPoint y: 162, endPoint x: 342, endPoint y: 196, distance: 64.2
click at [342, 196] on p "That said, this can be a double-edged sword. On the one hand, it’s quite diffic…" at bounding box center [324, 149] width 395 height 113
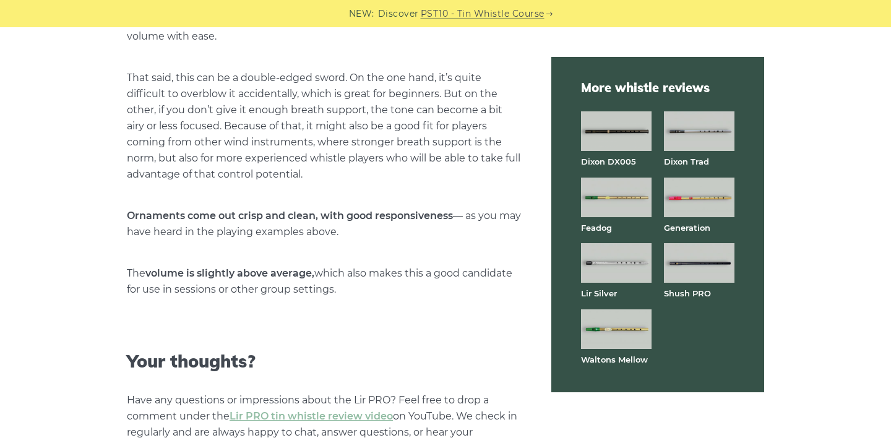
scroll to position [3049, 0]
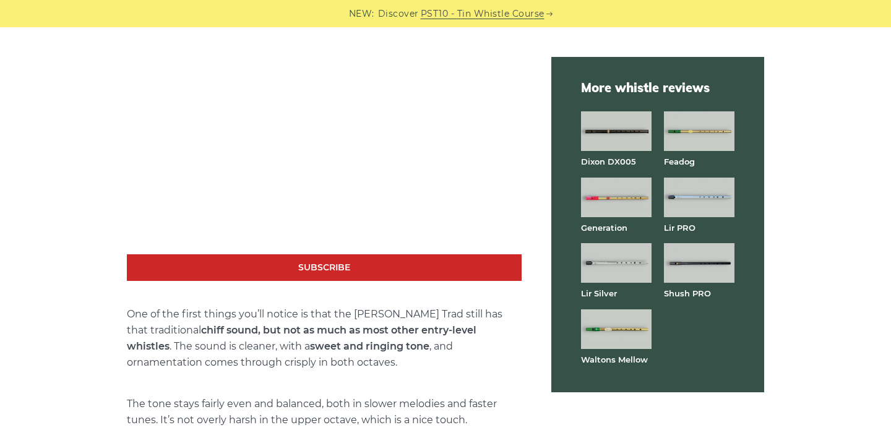
scroll to position [2295, 0]
